Goal: Task Accomplishment & Management: Complete application form

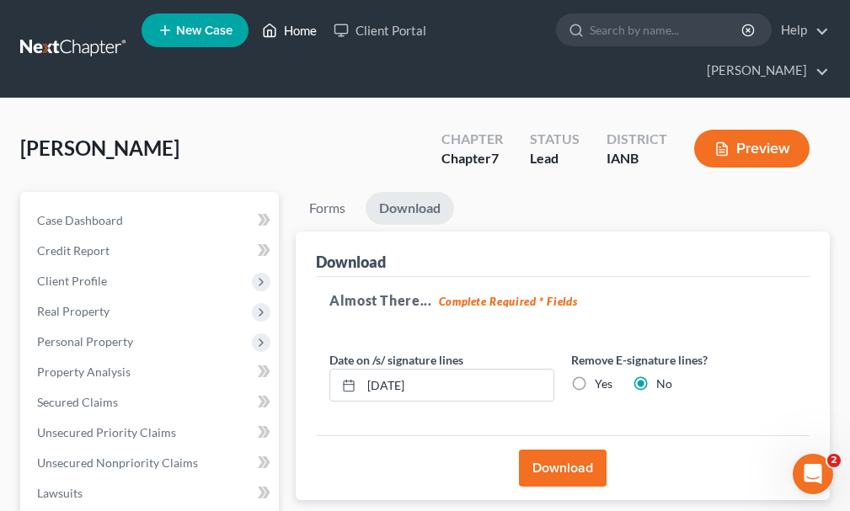
click at [300, 32] on link "Home" at bounding box center [290, 30] width 72 height 30
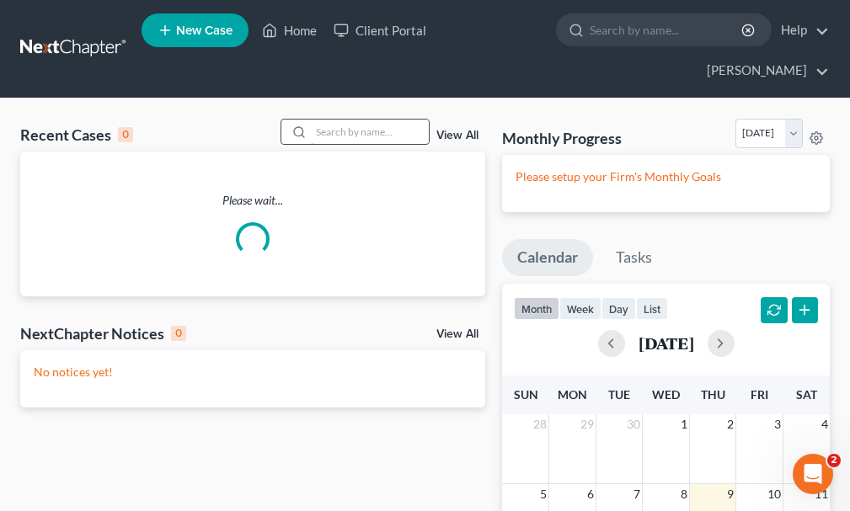
click at [396, 120] on input "search" at bounding box center [370, 132] width 118 height 24
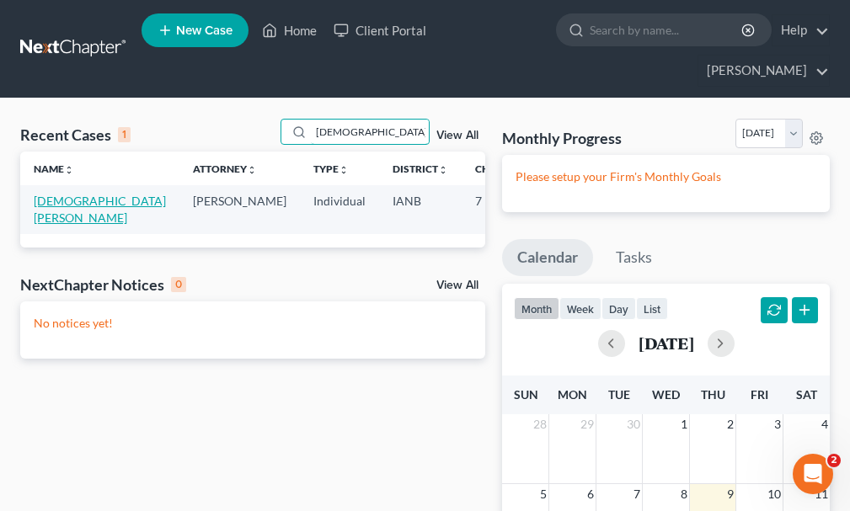
type input "[DEMOGRAPHIC_DATA]"
click at [43, 194] on link "[DEMOGRAPHIC_DATA][PERSON_NAME]" at bounding box center [100, 209] width 132 height 31
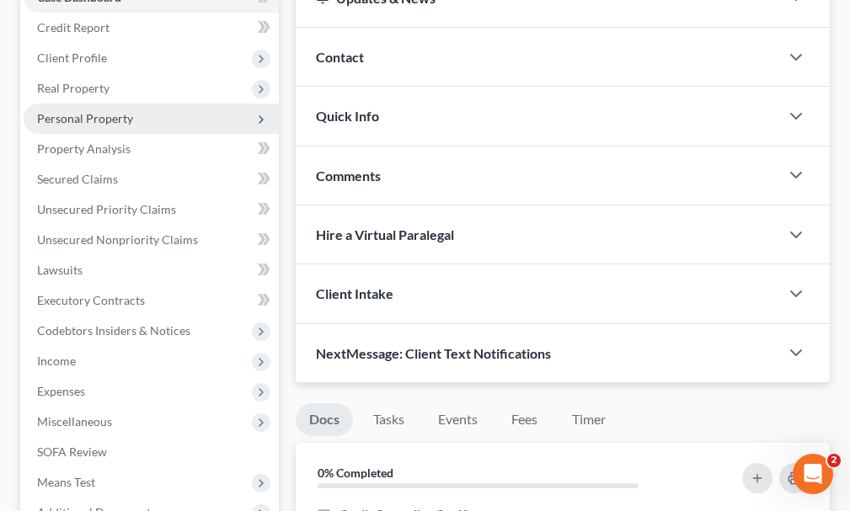
scroll to position [506, 0]
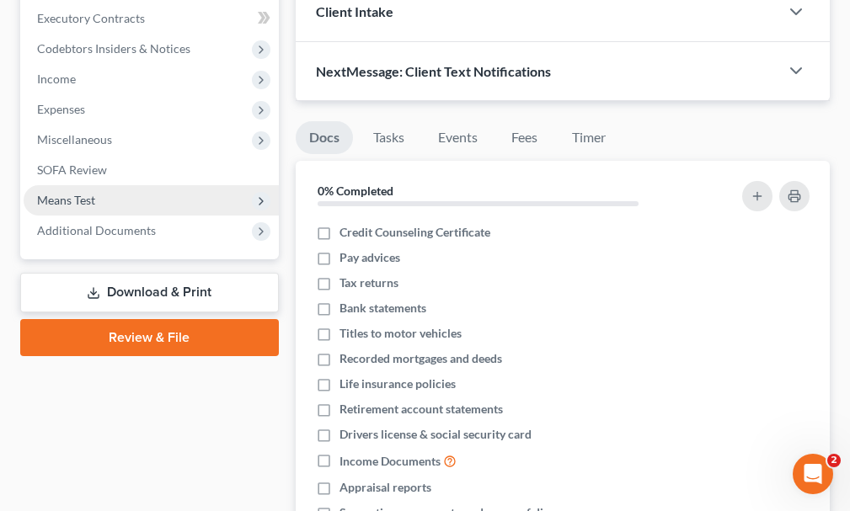
click at [71, 193] on span "Means Test" at bounding box center [66, 200] width 58 height 14
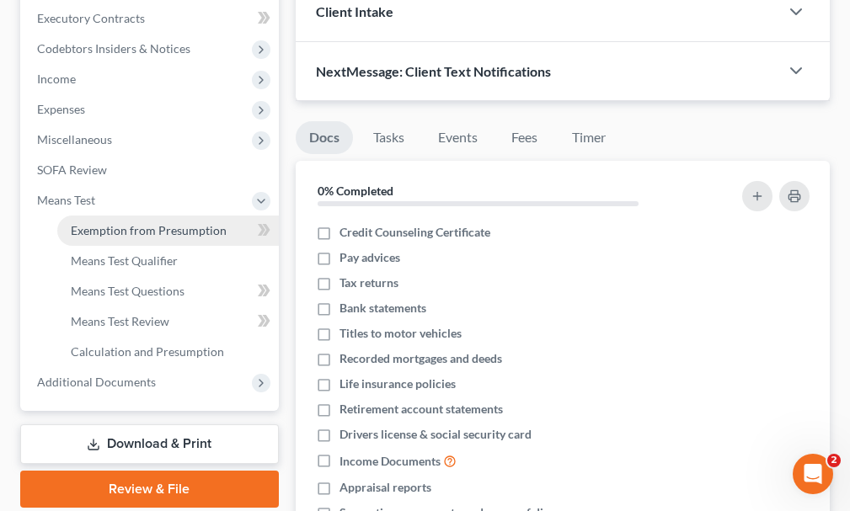
click at [104, 223] on span "Exemption from Presumption" at bounding box center [149, 230] width 156 height 14
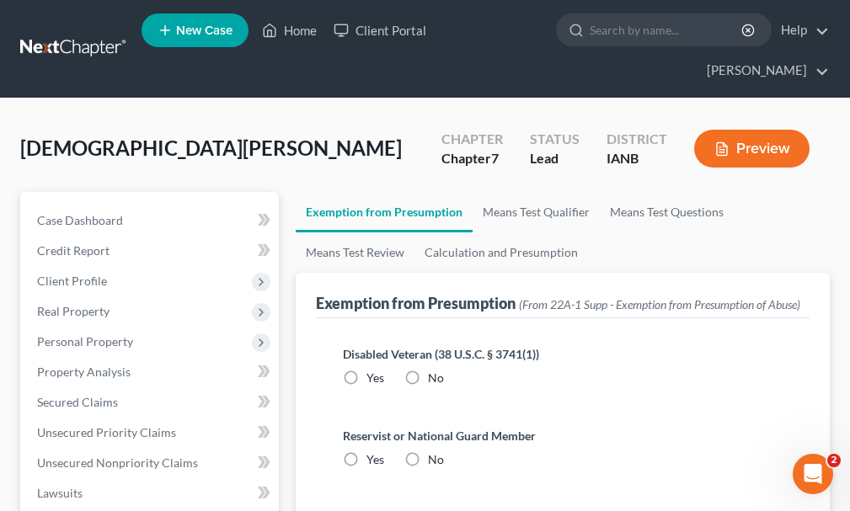
click at [428, 370] on label "No" at bounding box center [436, 378] width 16 height 17
click at [435, 370] on input "No" at bounding box center [440, 375] width 11 height 11
radio input "true"
drag, startPoint x: 410, startPoint y: 426, endPoint x: 275, endPoint y: 444, distance: 136.8
click at [428, 452] on label "No" at bounding box center [436, 460] width 16 height 17
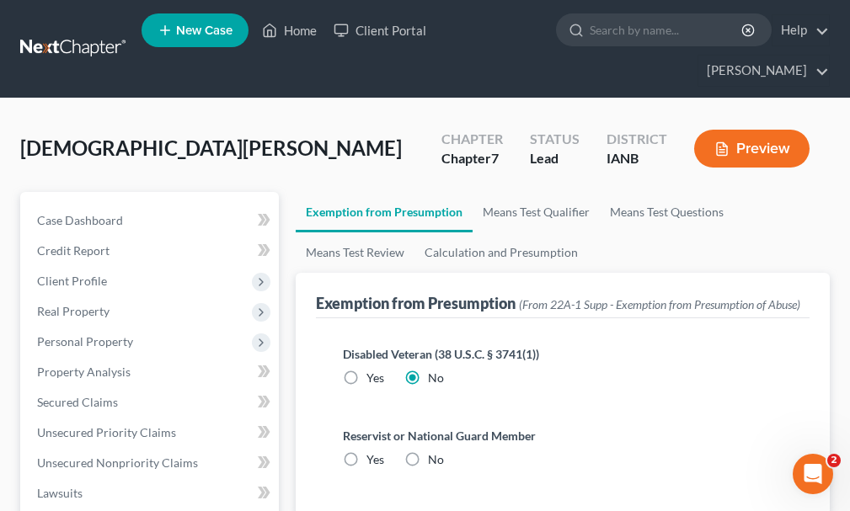
click at [435, 452] on input "No" at bounding box center [440, 457] width 11 height 11
radio input "true"
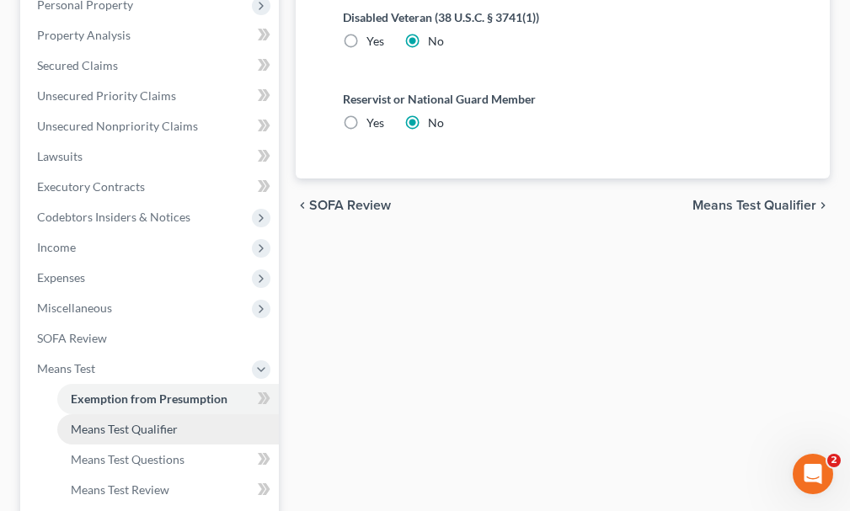
click at [107, 415] on link "Means Test Qualifier" at bounding box center [168, 430] width 222 height 30
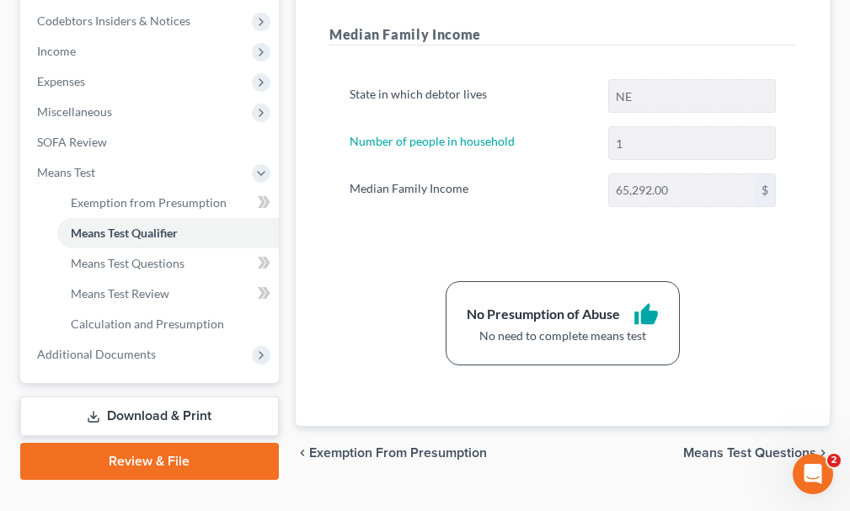
scroll to position [536, 0]
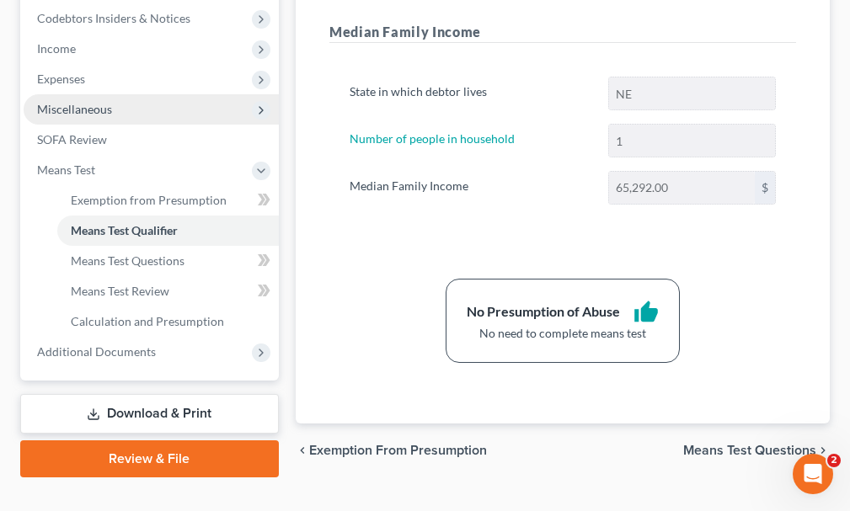
click at [56, 102] on span "Miscellaneous" at bounding box center [74, 109] width 75 height 14
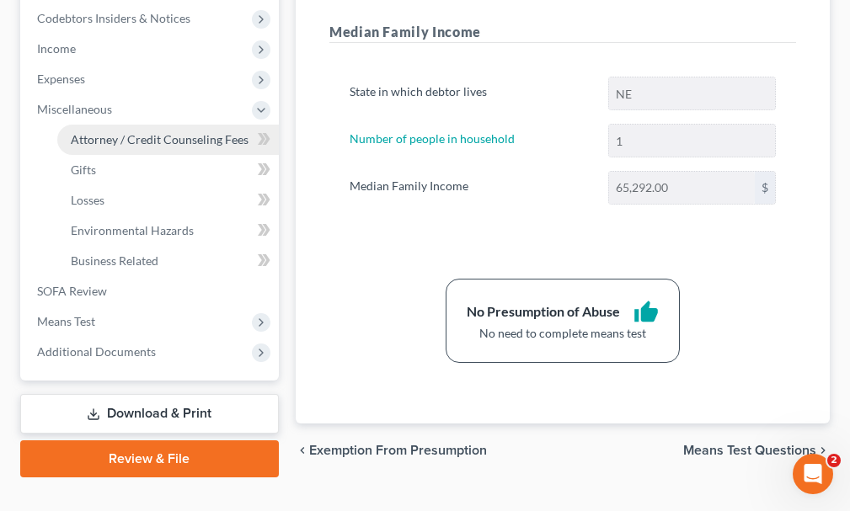
click at [126, 132] on span "Attorney / Credit Counseling Fees" at bounding box center [160, 139] width 178 height 14
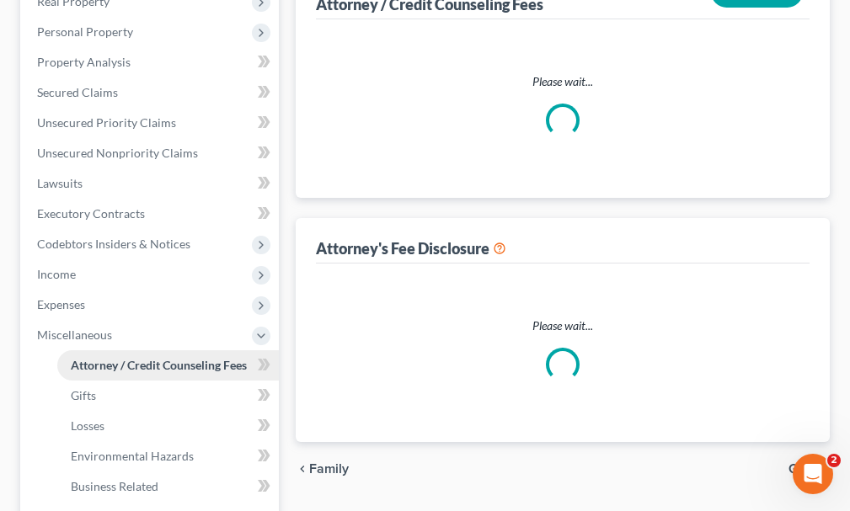
select select "0"
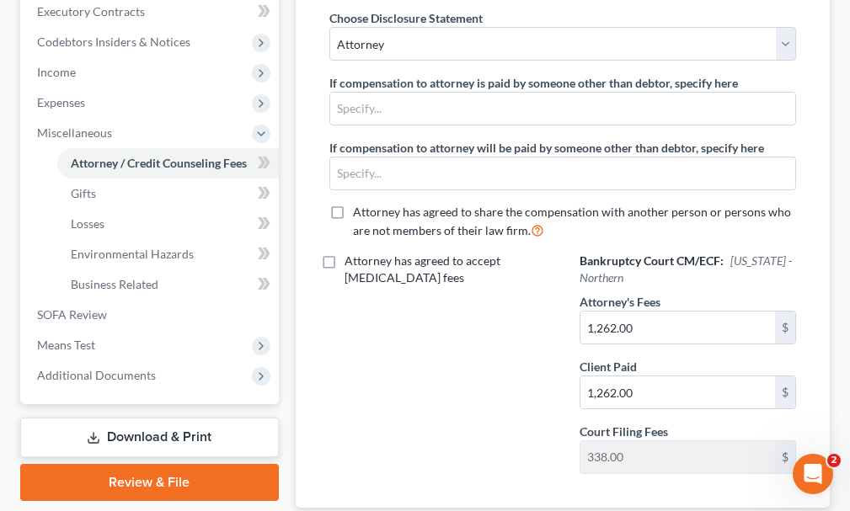
click at [134, 418] on link "Download & Print" at bounding box center [149, 438] width 259 height 40
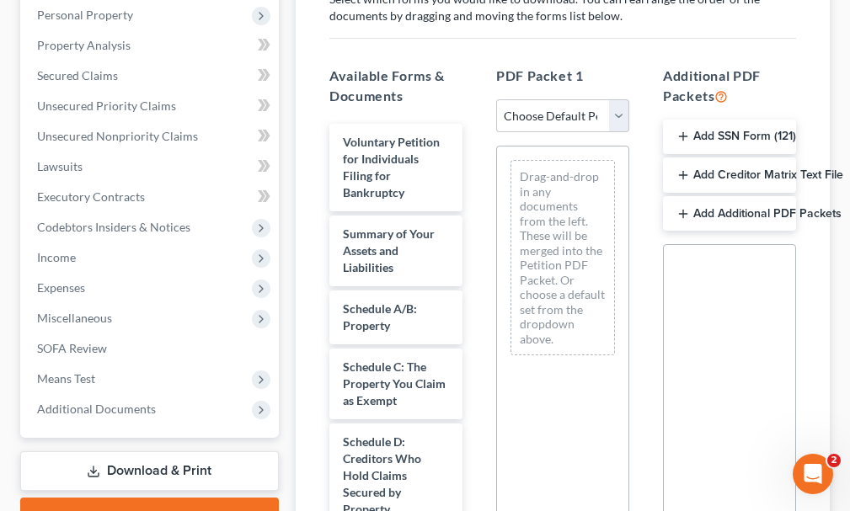
scroll to position [337, 0]
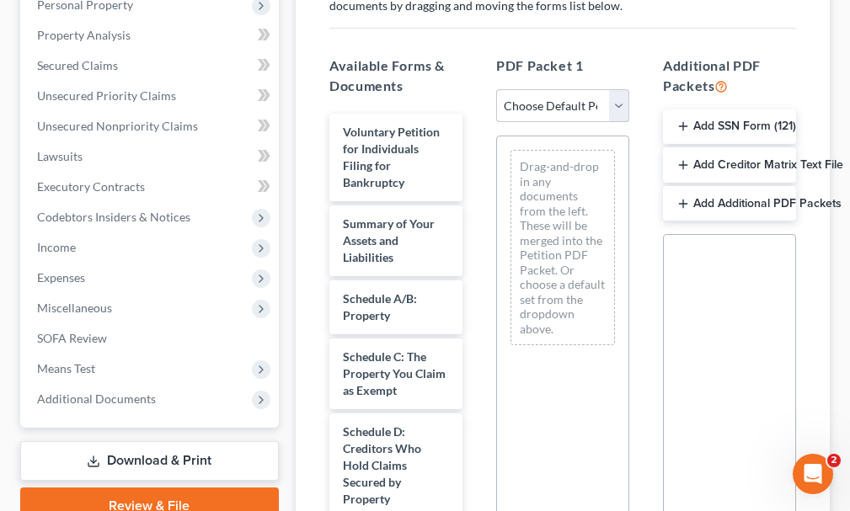
click at [557, 89] on select "Choose Default Petition PDF Packet Complete Bankruptcy Petition (all forms and …" at bounding box center [562, 106] width 133 height 34
select select "0"
click at [496, 89] on select "Choose Default Petition PDF Packet Complete Bankruptcy Petition (all forms and …" at bounding box center [562, 106] width 133 height 34
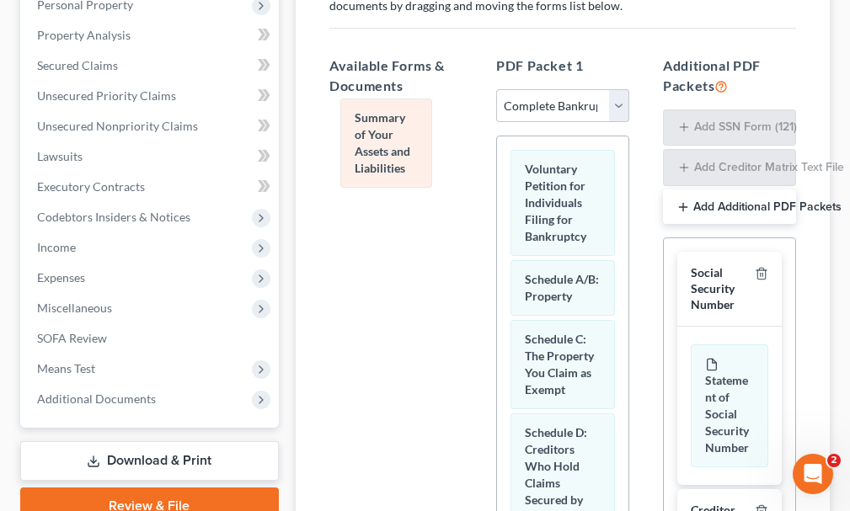
drag, startPoint x: 555, startPoint y: 270, endPoint x: 384, endPoint y: 136, distance: 217.8
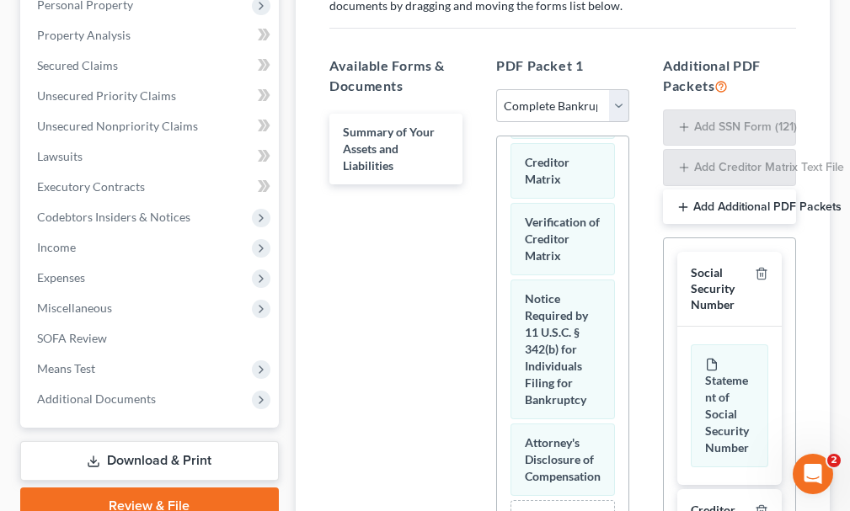
scroll to position [1308, 0]
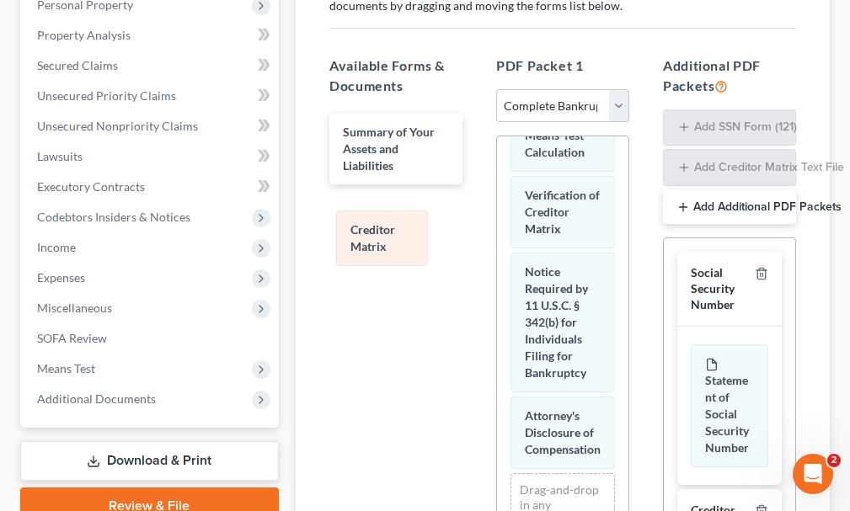
drag, startPoint x: 557, startPoint y: 299, endPoint x: 383, endPoint y: 229, distance: 187.9
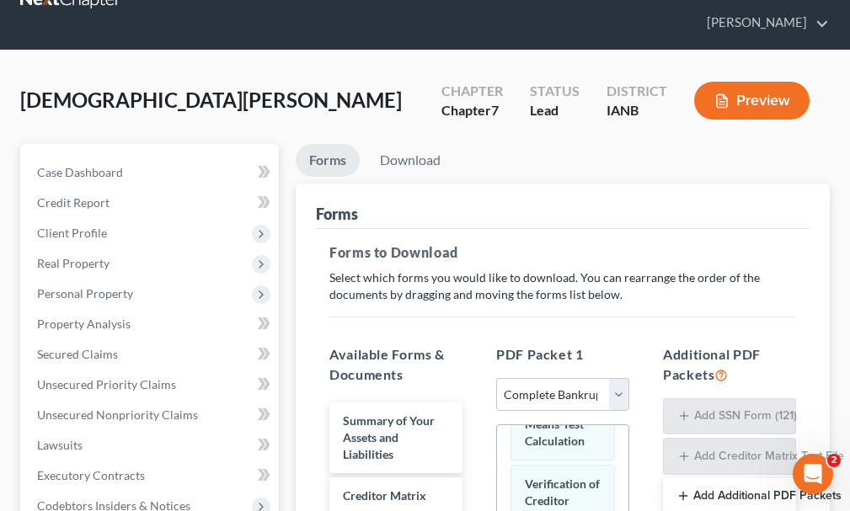
scroll to position [0, 0]
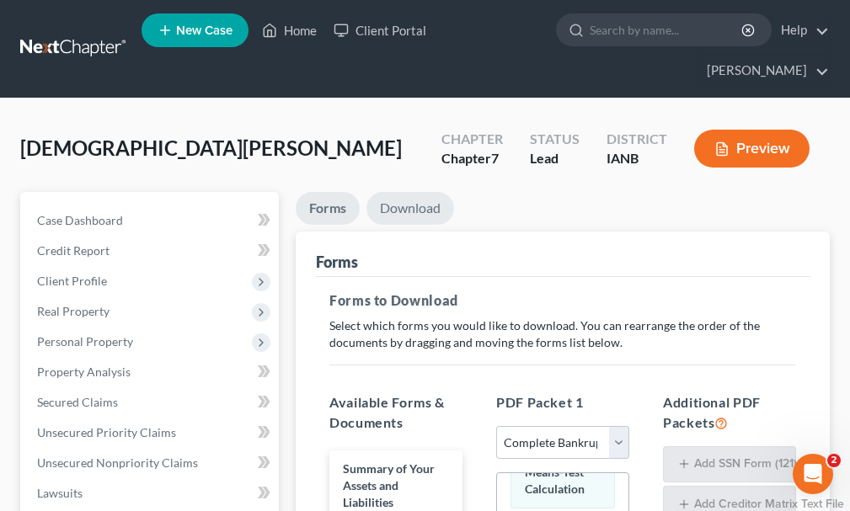
click at [406, 192] on link "Download" at bounding box center [411, 208] width 88 height 33
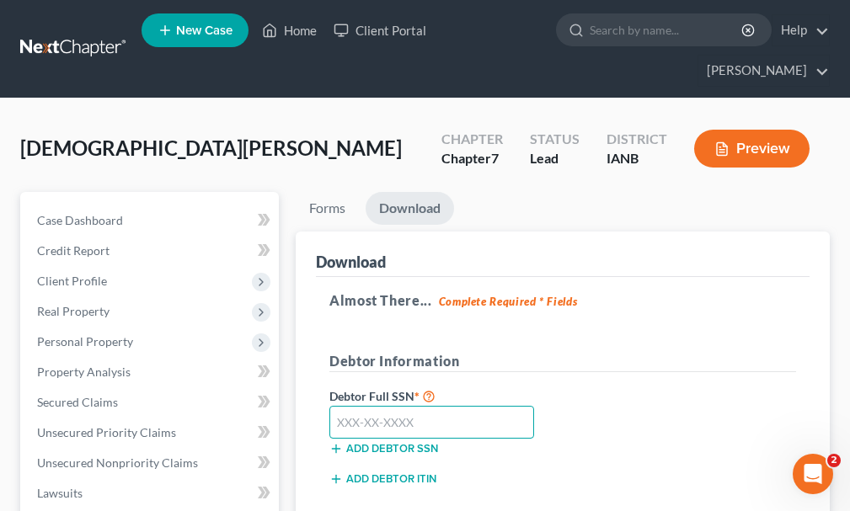
click at [420, 406] on input "text" at bounding box center [431, 423] width 205 height 34
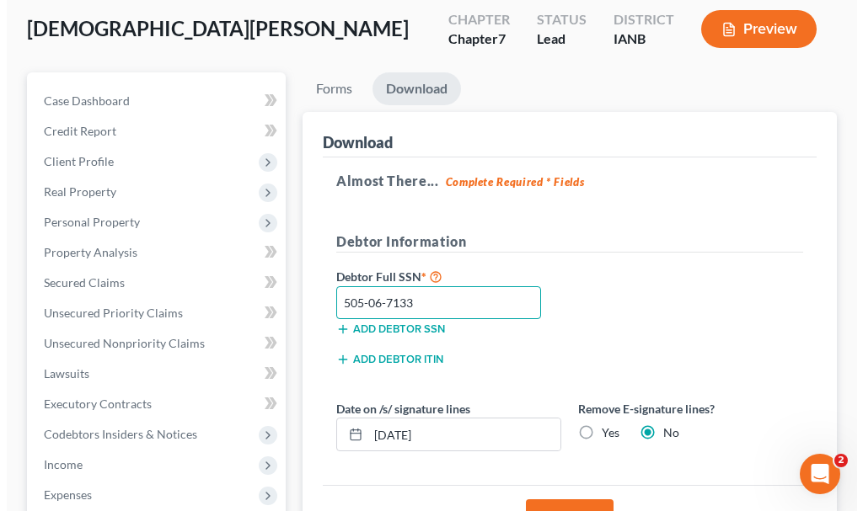
scroll to position [169, 0]
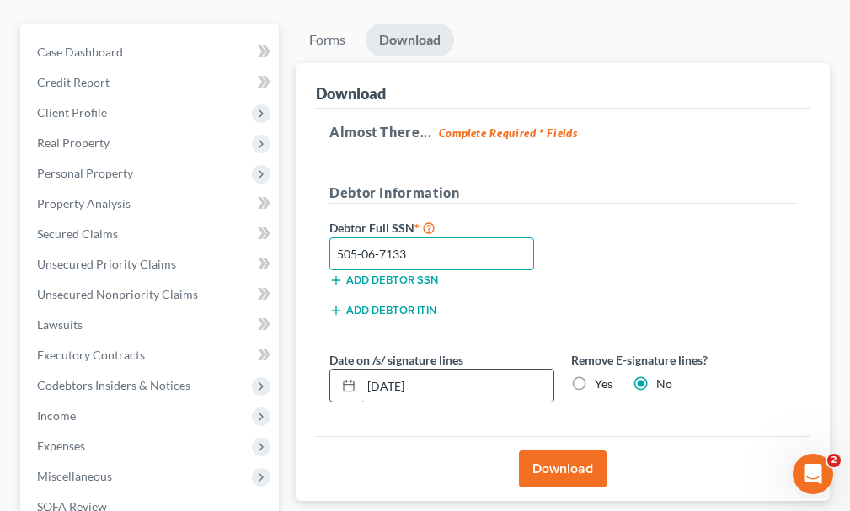
type input "505-06-7133"
drag, startPoint x: 452, startPoint y: 356, endPoint x: 319, endPoint y: 364, distance: 134.2
click at [319, 364] on div "Almost There... Complete Required * Fields Debtor Information Debtor Full SSN *…" at bounding box center [563, 273] width 494 height 329
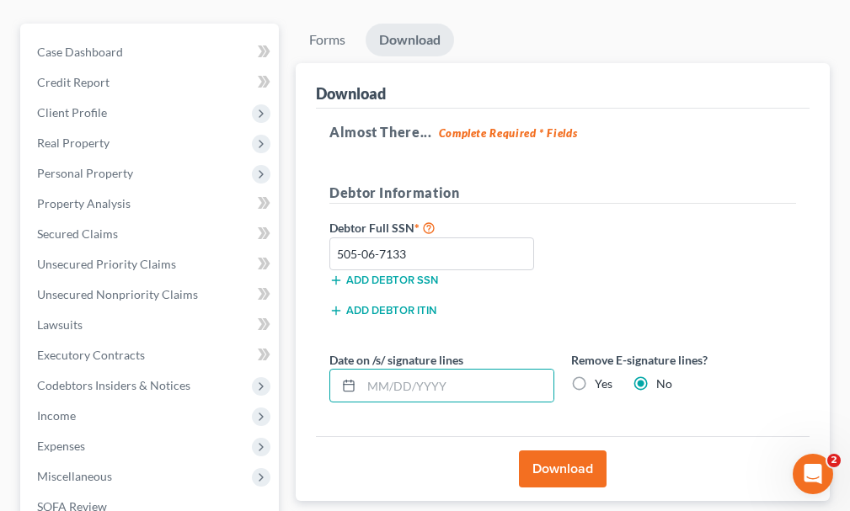
drag, startPoint x: 582, startPoint y: 350, endPoint x: 565, endPoint y: 410, distance: 63.2
click at [595, 376] on label "Yes" at bounding box center [604, 384] width 18 height 17
click at [602, 376] on input "Yes" at bounding box center [607, 381] width 11 height 11
radio input "true"
radio input "false"
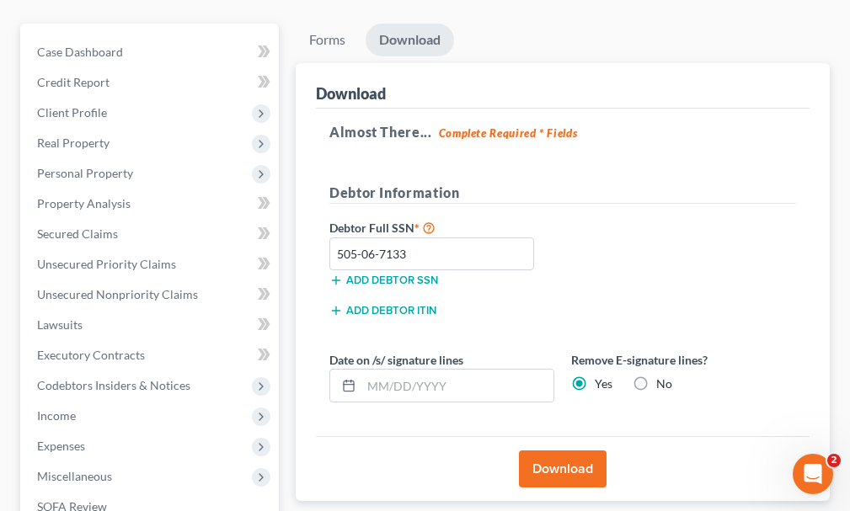
click at [550, 451] on button "Download" at bounding box center [563, 469] width 88 height 37
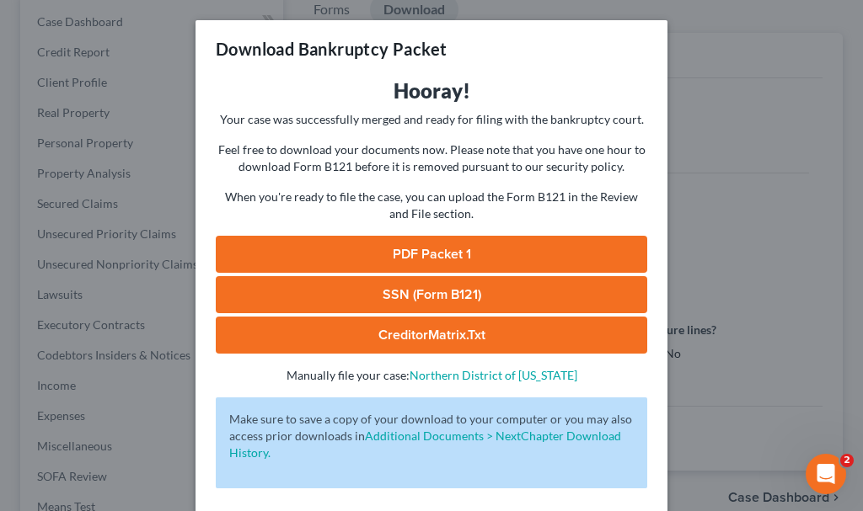
click at [335, 288] on link "SSN (Form B121)" at bounding box center [431, 294] width 431 height 37
click at [314, 263] on link "PDF Packet 1" at bounding box center [431, 254] width 431 height 37
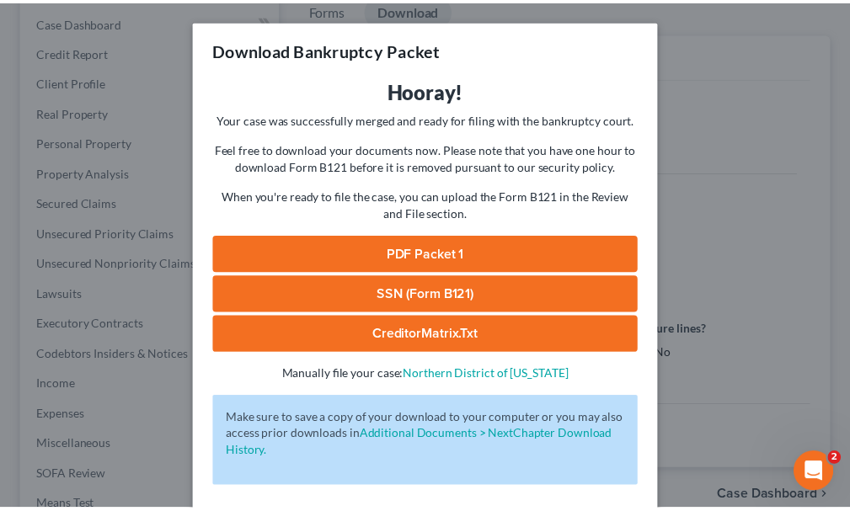
scroll to position [68, 0]
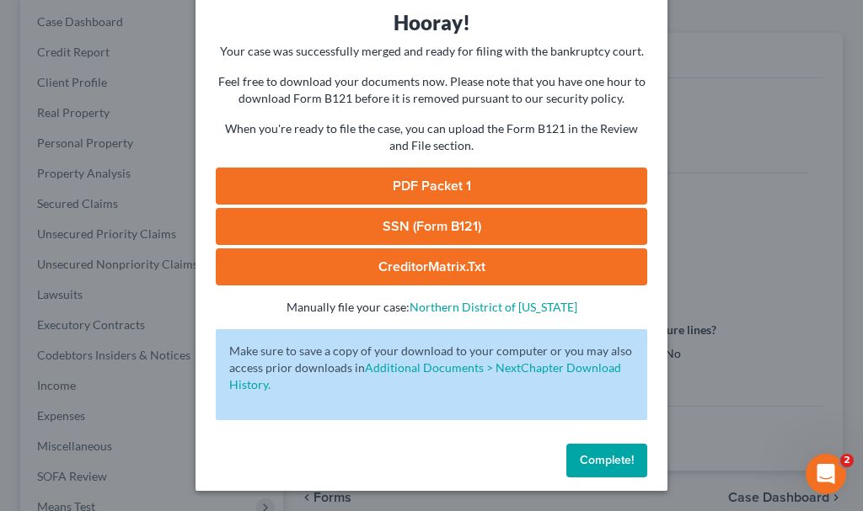
click at [586, 460] on span "Complete!" at bounding box center [607, 460] width 54 height 14
